Goal: Navigation & Orientation: Find specific page/section

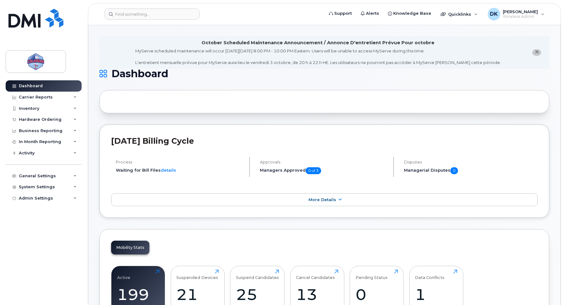
click at [536, 52] on icon "close notification" at bounding box center [537, 52] width 4 height 4
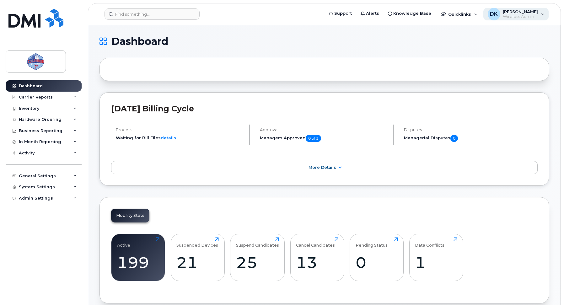
click at [525, 17] on span "Wireless Admin" at bounding box center [520, 16] width 35 height 5
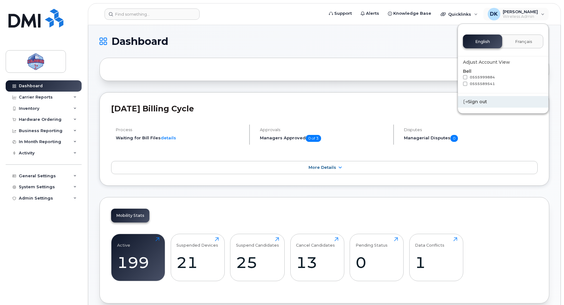
click at [486, 103] on div "Sign out" at bounding box center [503, 102] width 90 height 12
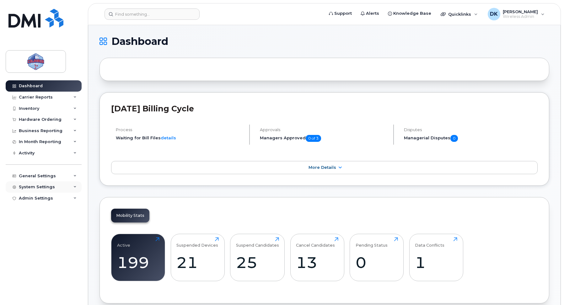
click at [61, 190] on div "System Settings" at bounding box center [44, 187] width 76 height 11
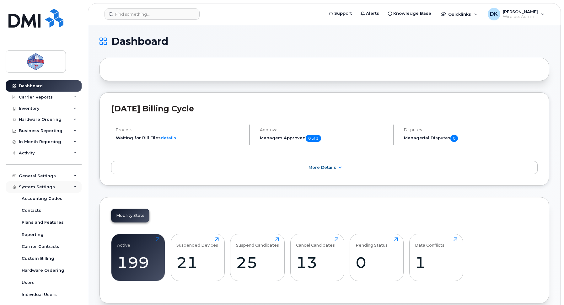
scroll to position [16, 0]
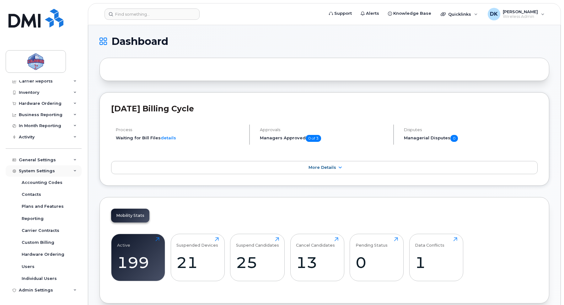
click at [49, 174] on div "System Settings" at bounding box center [44, 171] width 76 height 11
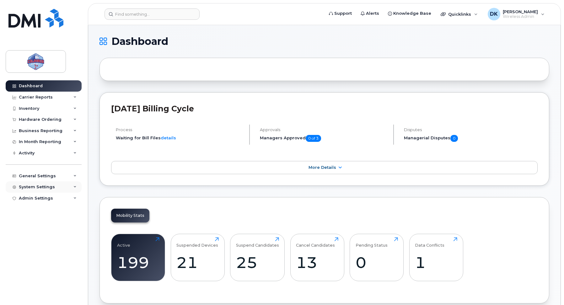
scroll to position [0, 0]
click at [45, 178] on div "General Settings" at bounding box center [37, 176] width 37 height 5
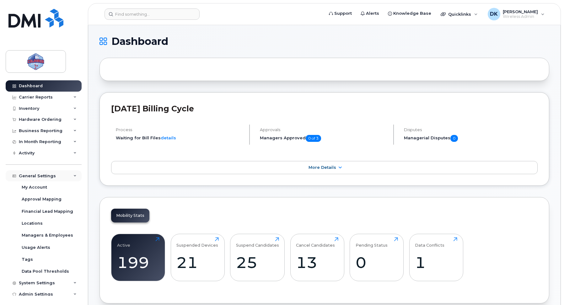
scroll to position [4, 0]
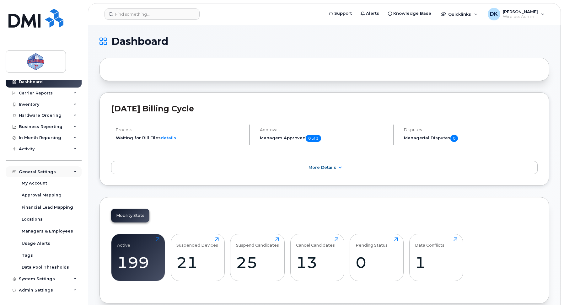
click at [43, 173] on div "General Settings" at bounding box center [37, 172] width 37 height 5
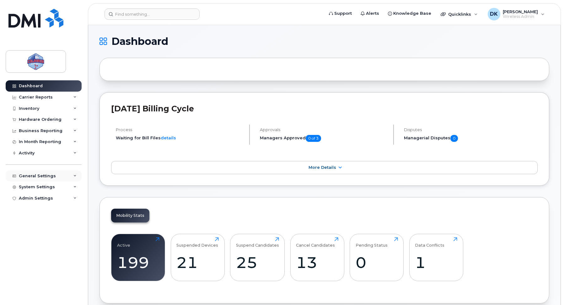
scroll to position [0, 0]
click at [37, 204] on div "Admin Settings" at bounding box center [44, 198] width 76 height 11
click at [41, 174] on div "General Settings" at bounding box center [37, 176] width 37 height 5
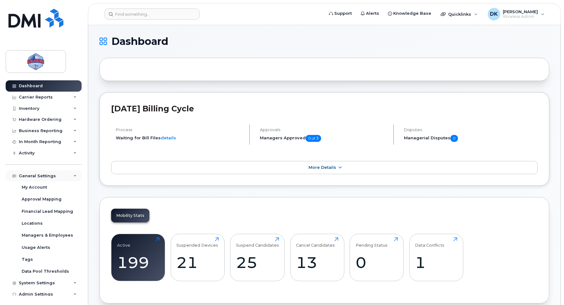
click at [41, 174] on div "General Settings" at bounding box center [37, 176] width 37 height 5
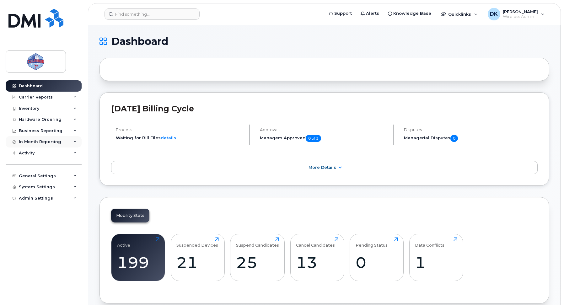
click at [38, 146] on div "In Month Reporting" at bounding box center [44, 141] width 76 height 11
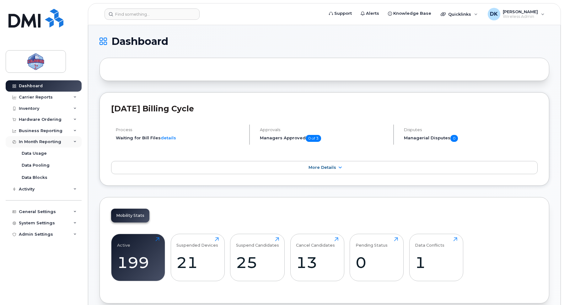
click at [38, 146] on div "In Month Reporting" at bounding box center [44, 141] width 76 height 11
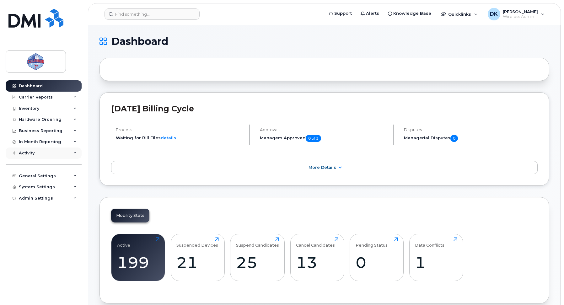
click at [35, 158] on div "Activity" at bounding box center [44, 153] width 76 height 11
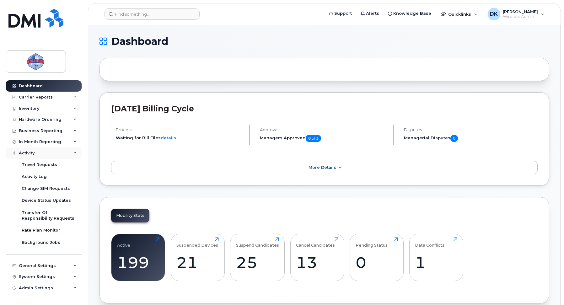
click at [36, 154] on div "Activity" at bounding box center [44, 153] width 76 height 11
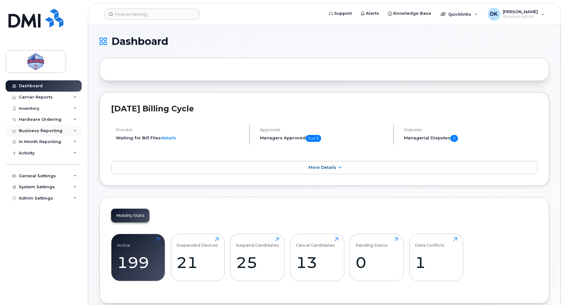
click at [35, 132] on div "Business Reporting" at bounding box center [41, 130] width 44 height 5
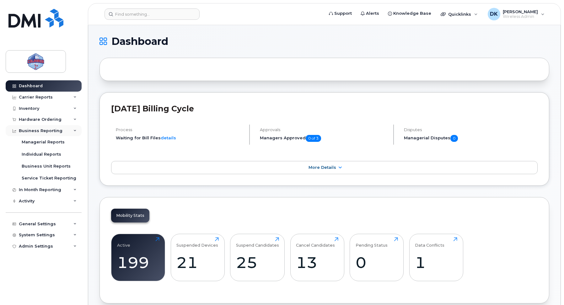
click at [35, 132] on div "Business Reporting" at bounding box center [41, 130] width 44 height 5
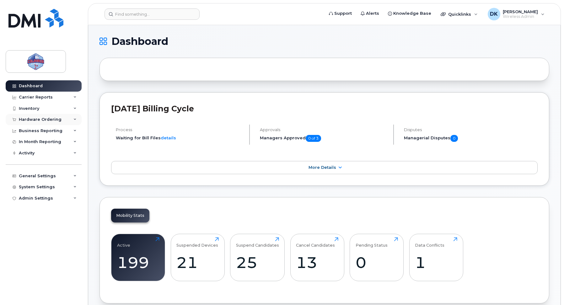
click at [35, 121] on div "Hardware Ordering" at bounding box center [40, 119] width 43 height 5
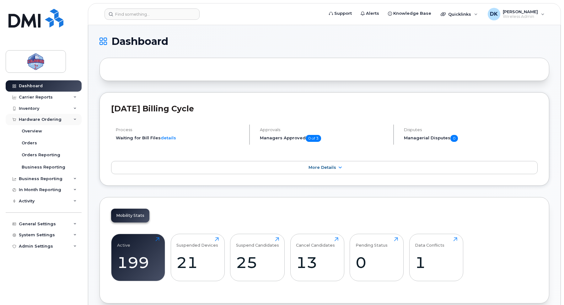
click at [35, 121] on div "Hardware Ordering" at bounding box center [40, 119] width 43 height 5
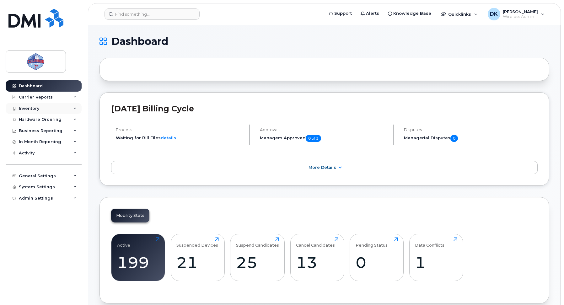
click at [36, 108] on div "Inventory" at bounding box center [29, 108] width 20 height 5
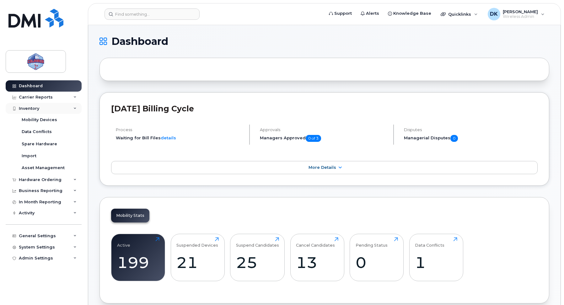
click at [36, 108] on div "Inventory" at bounding box center [29, 108] width 20 height 5
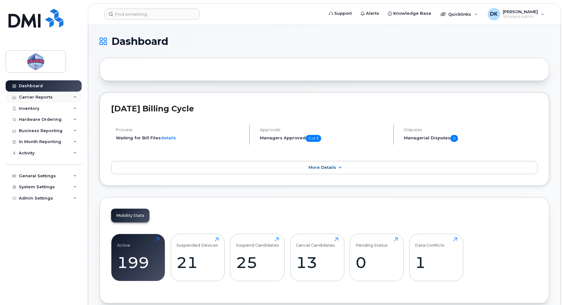
click at [38, 100] on div "Carrier Reports" at bounding box center [44, 97] width 76 height 11
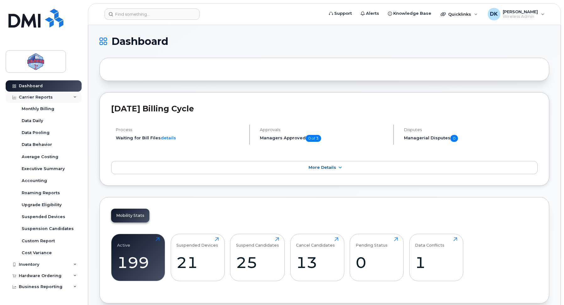
click at [47, 97] on div "Carrier Reports" at bounding box center [36, 97] width 34 height 5
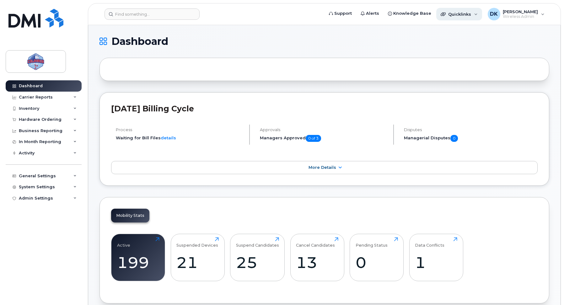
click at [470, 14] on div "Quicklinks" at bounding box center [460, 14] width 46 height 13
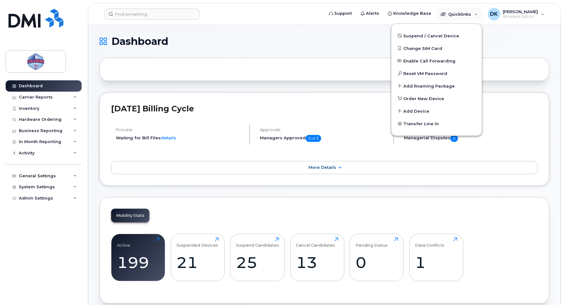
click at [512, 46] on h1 "Dashboard" at bounding box center [323, 41] width 447 height 10
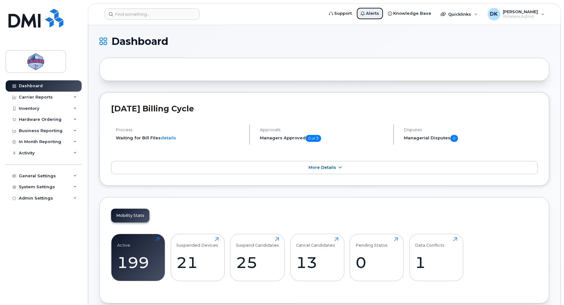
click at [378, 10] on link "Alerts" at bounding box center [369, 13] width 27 height 13
click at [547, 14] on div "DK Dariusz Kulpinski Wireless Admin" at bounding box center [517, 14] width 66 height 13
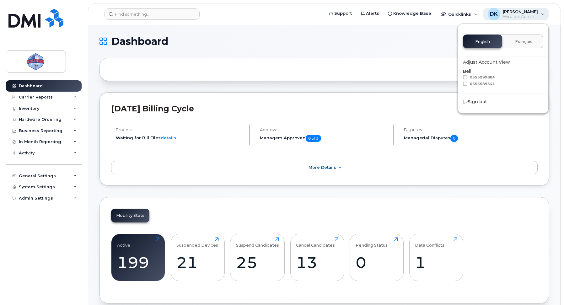
click at [547, 14] on div "DK Dariusz Kulpinski Wireless Admin" at bounding box center [517, 14] width 66 height 13
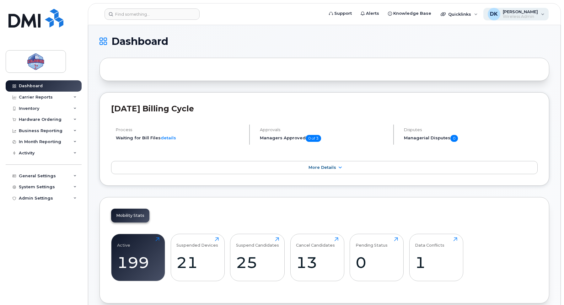
click at [521, 16] on span "Wireless Admin" at bounding box center [520, 16] width 35 height 5
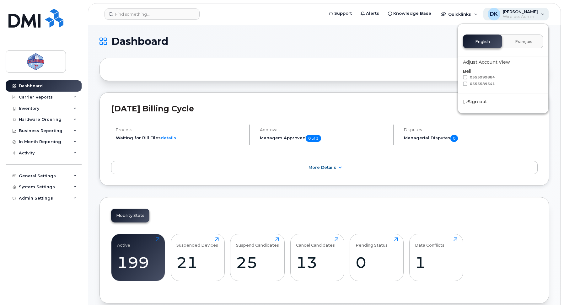
click at [521, 16] on span "Wireless Admin" at bounding box center [520, 16] width 35 height 5
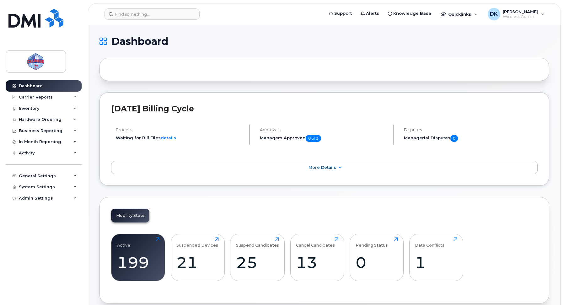
click at [350, 39] on h1 "Dashboard" at bounding box center [323, 41] width 447 height 10
drag, startPoint x: 177, startPoint y: 31, endPoint x: 187, endPoint y: 30, distance: 10.1
click at [530, 15] on span "Wireless Admin" at bounding box center [520, 16] width 35 height 5
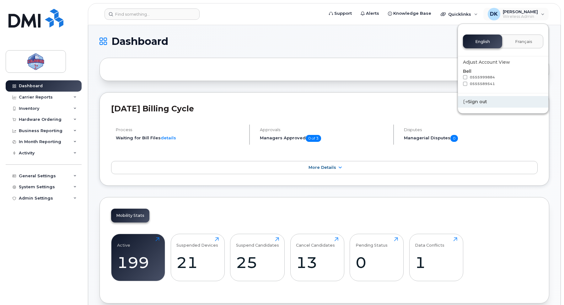
click at [479, 103] on div "Sign out" at bounding box center [503, 102] width 90 height 12
